Goal: Task Accomplishment & Management: Manage account settings

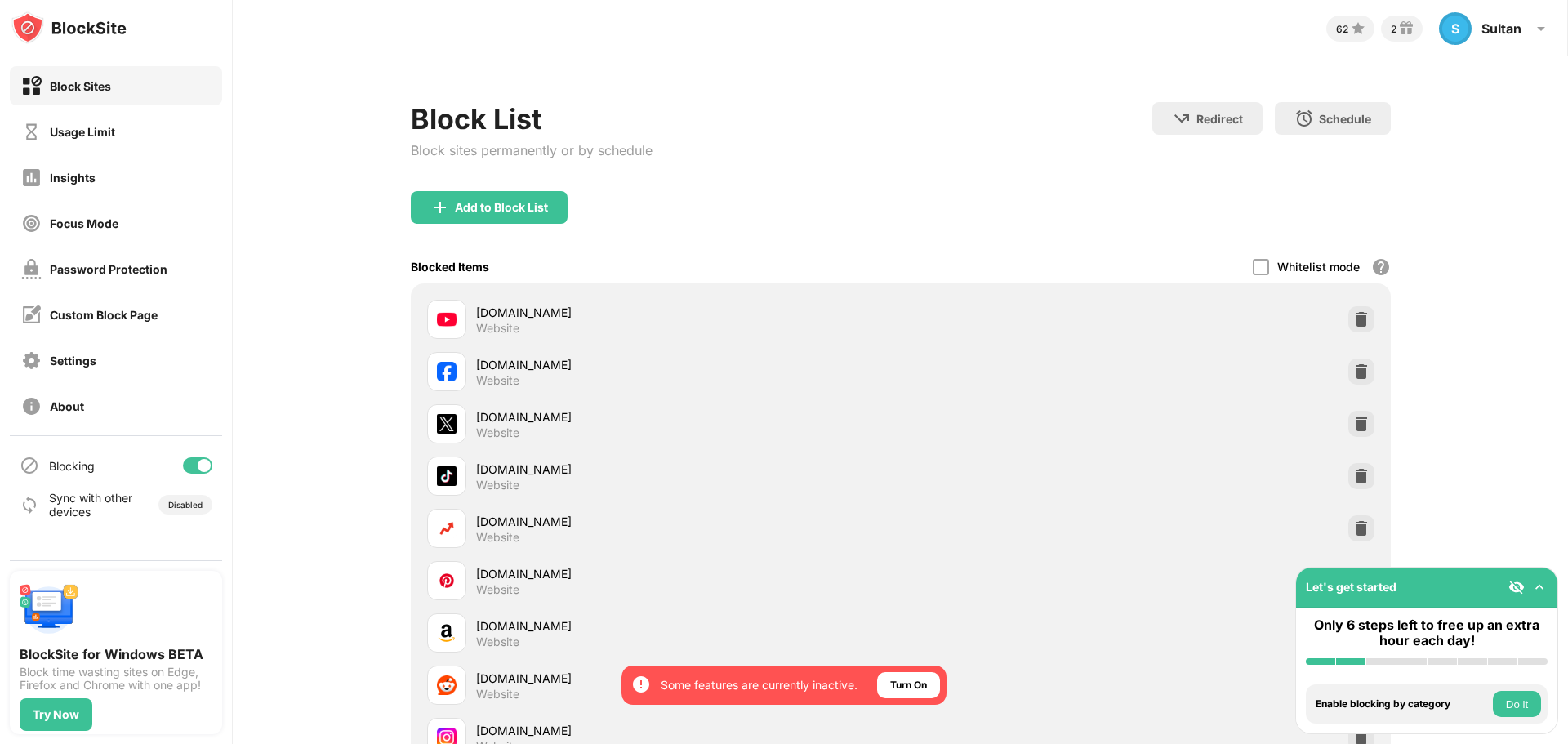
click at [201, 465] on div at bounding box center [205, 466] width 13 height 13
click at [673, 124] on div "Block List Block sites permanently or by schedule Redirect Choose a site to be …" at bounding box center [900, 146] width 980 height 89
click at [204, 475] on div "Blocking" at bounding box center [116, 465] width 212 height 39
click at [204, 469] on div at bounding box center [197, 465] width 30 height 16
